Goal: Find specific page/section: Find specific page/section

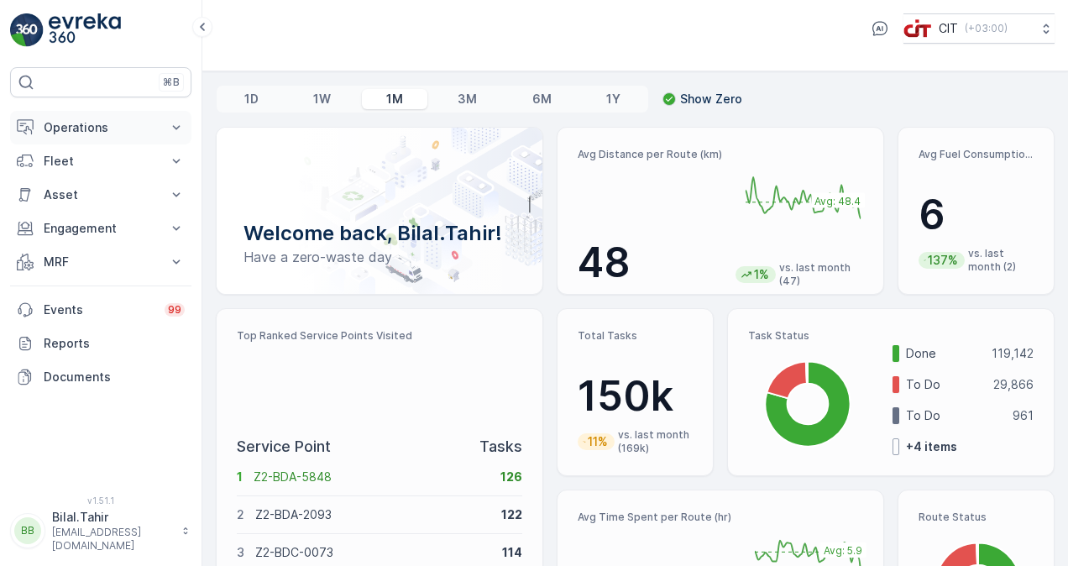
click at [175, 125] on icon at bounding box center [177, 127] width 8 height 4
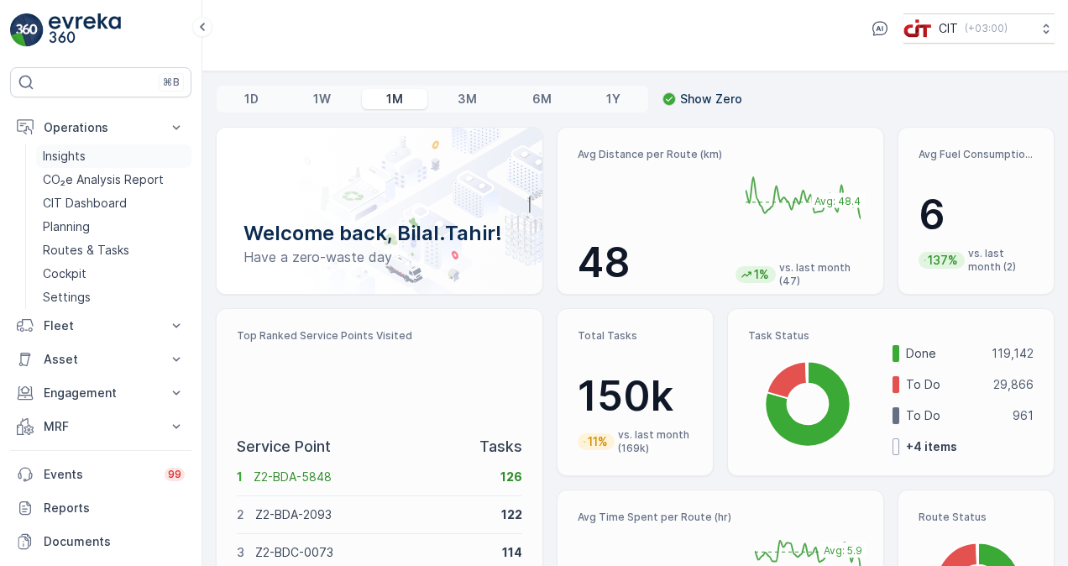
click at [86, 157] on link "Insights" at bounding box center [113, 156] width 155 height 24
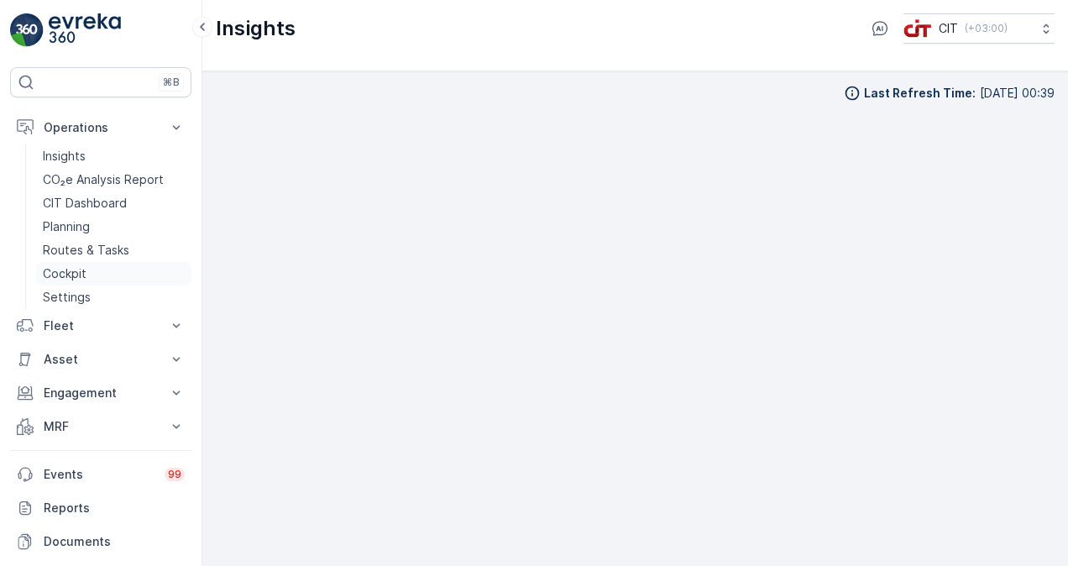
click at [88, 265] on link "Cockpit" at bounding box center [113, 274] width 155 height 24
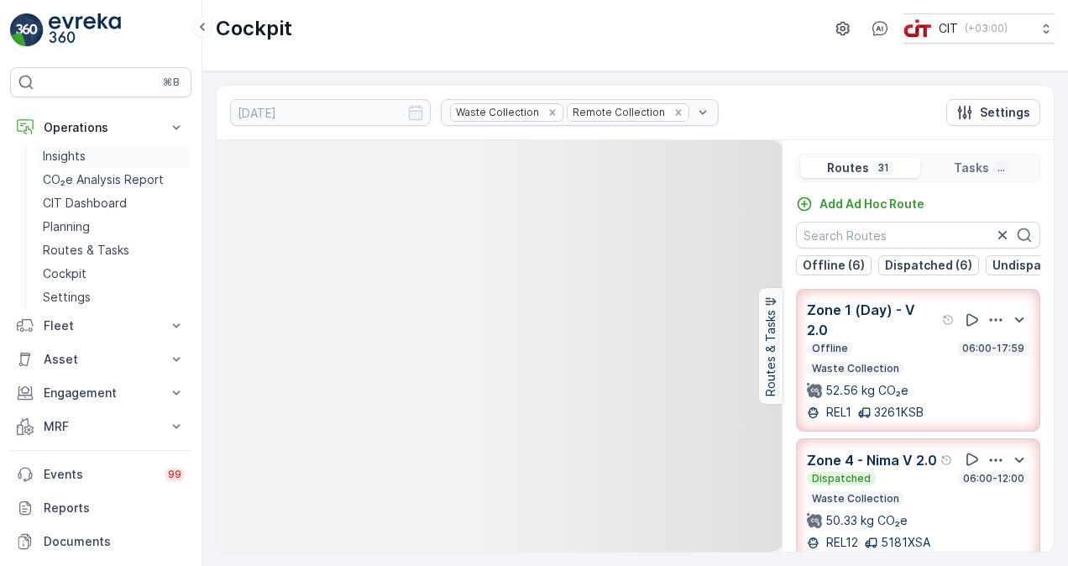
click at [81, 165] on link "Insights" at bounding box center [113, 156] width 155 height 24
